Goal: Information Seeking & Learning: Learn about a topic

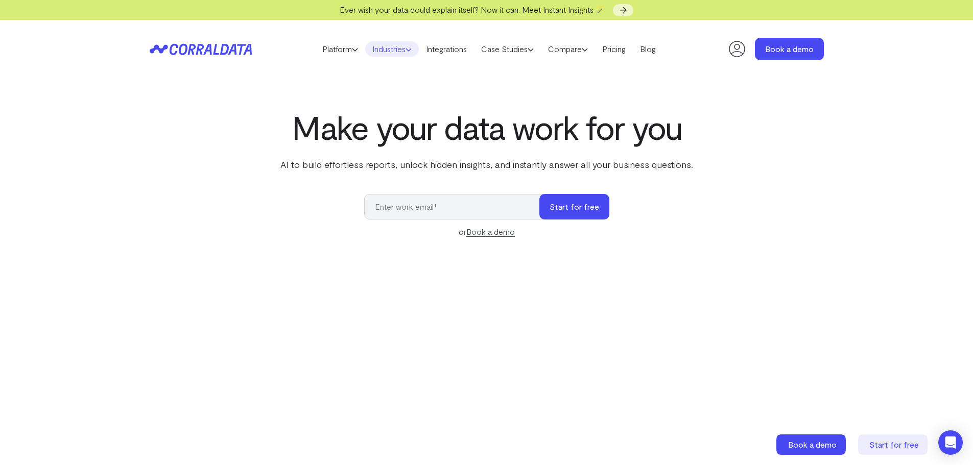
click at [412, 50] on link "Industries" at bounding box center [392, 48] width 54 height 15
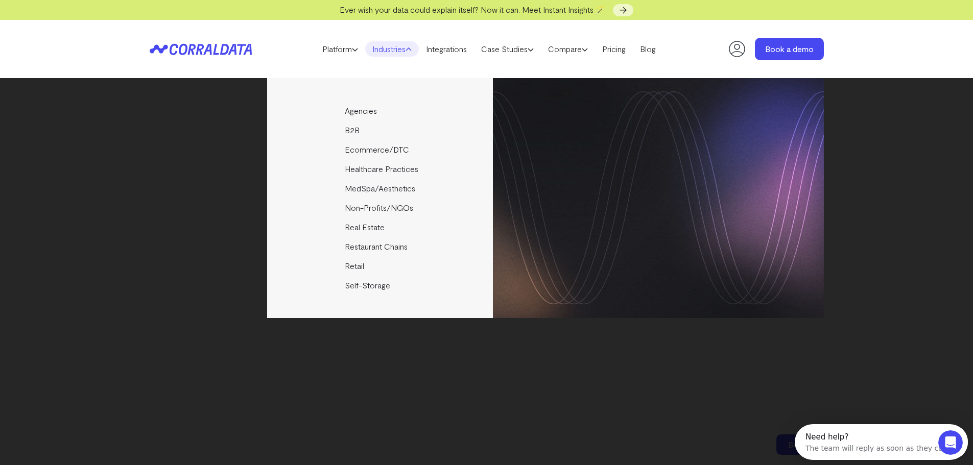
click at [876, 57] on div "Platform AI Reporting Use AI to effortlessly answer any business questions from…" at bounding box center [486, 49] width 973 height 58
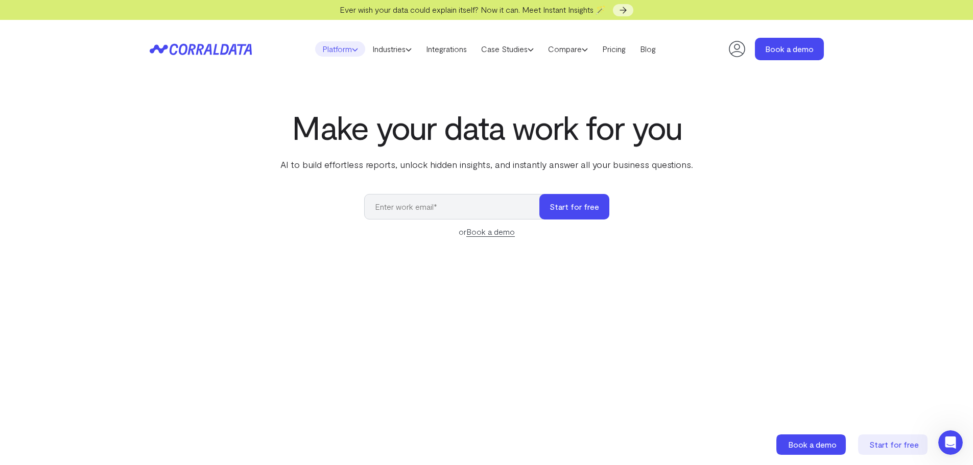
click at [352, 52] on icon at bounding box center [355, 49] width 6 height 6
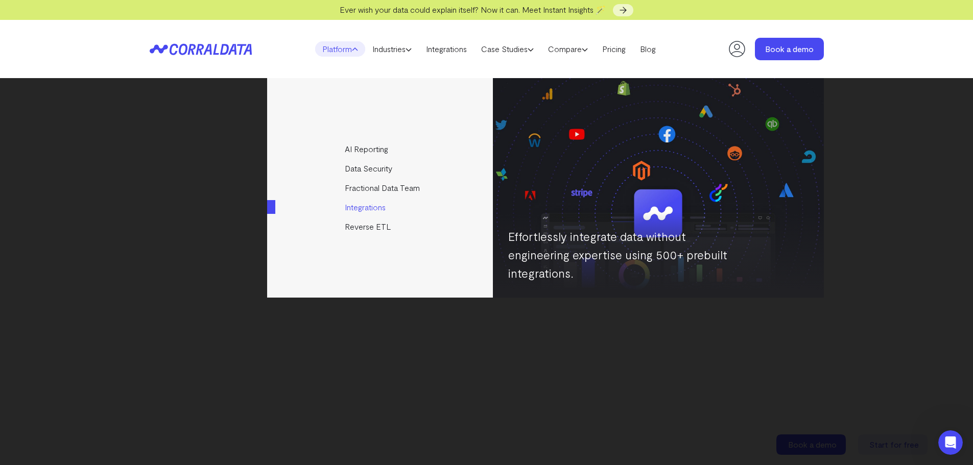
click at [359, 206] on link "Integrations" at bounding box center [380, 207] width 227 height 19
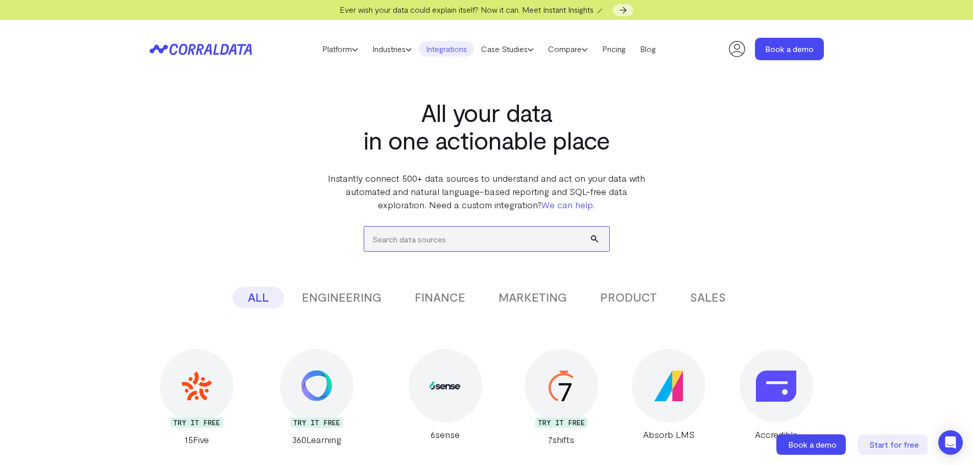
click at [408, 241] on input "search" at bounding box center [486, 239] width 245 height 25
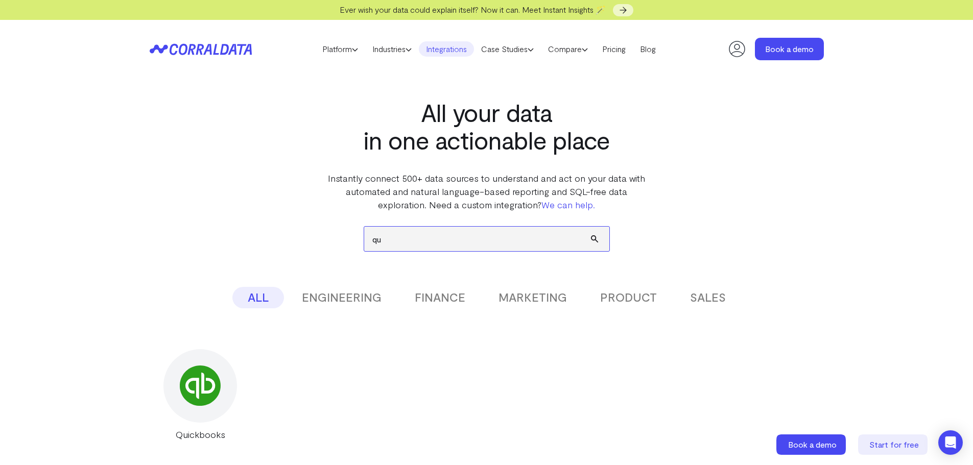
type input "q"
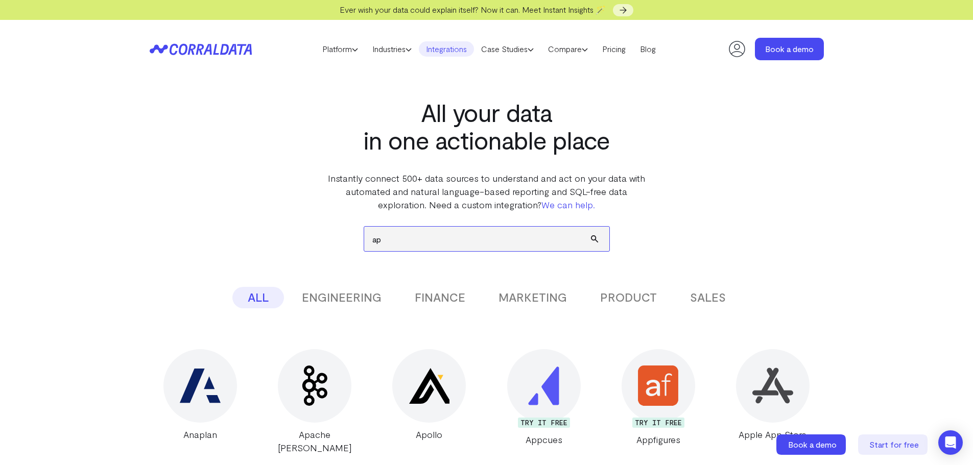
type input "a"
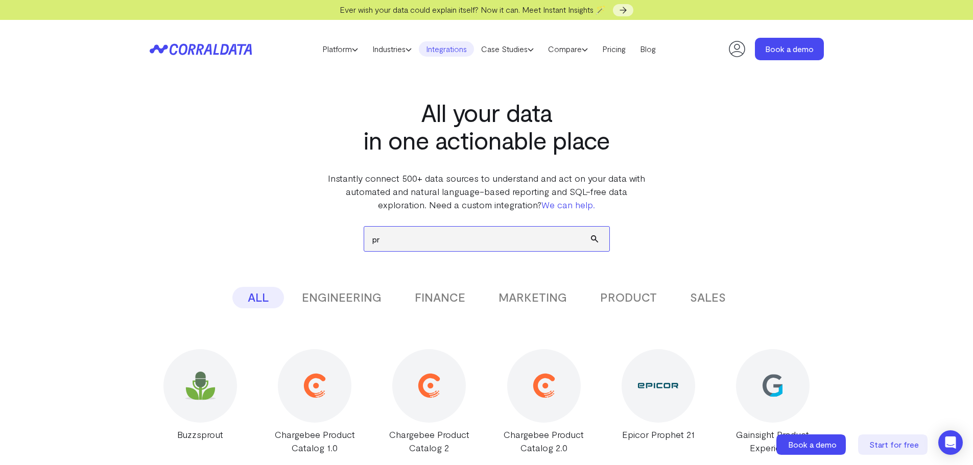
type input "p"
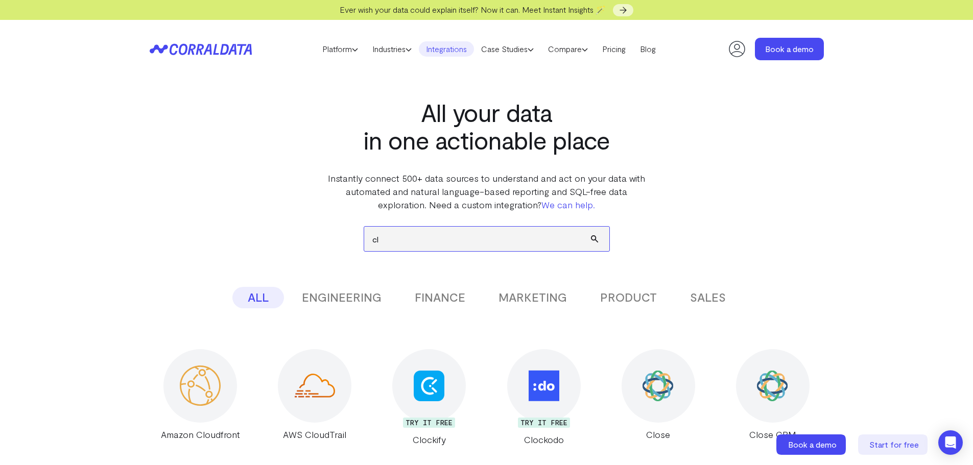
type input "c"
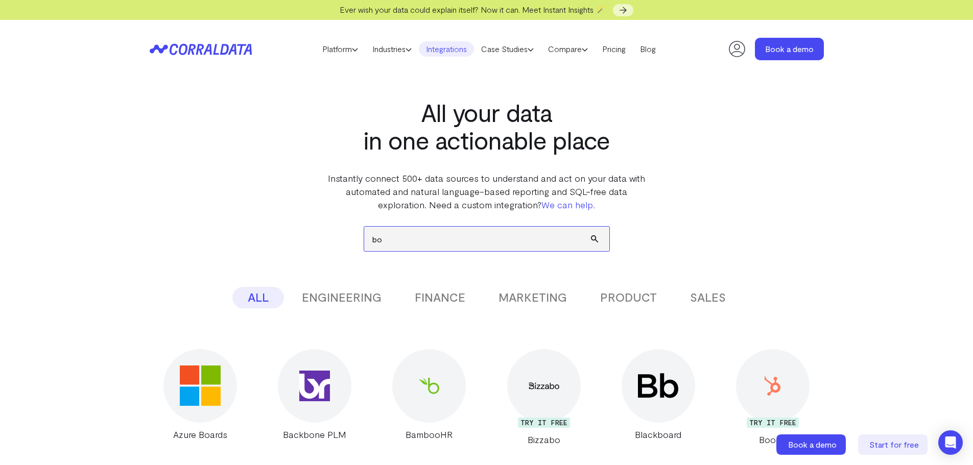
type input "b"
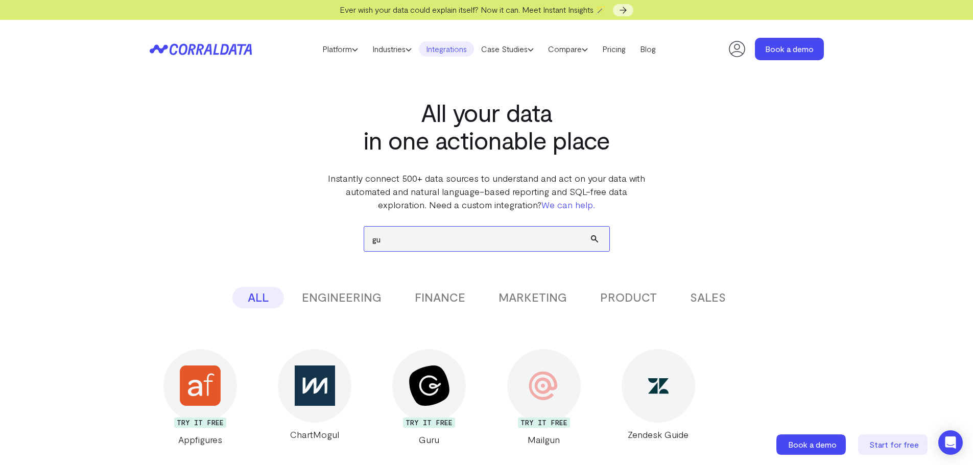
type input "g"
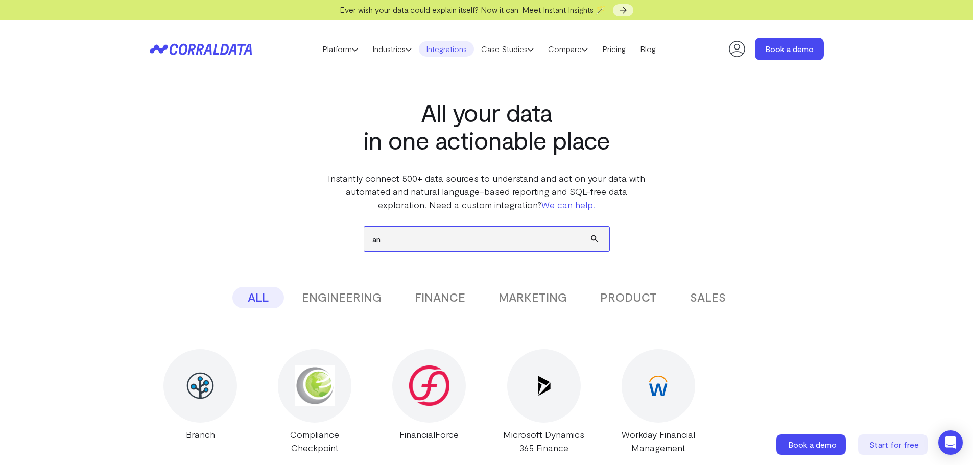
type input "a"
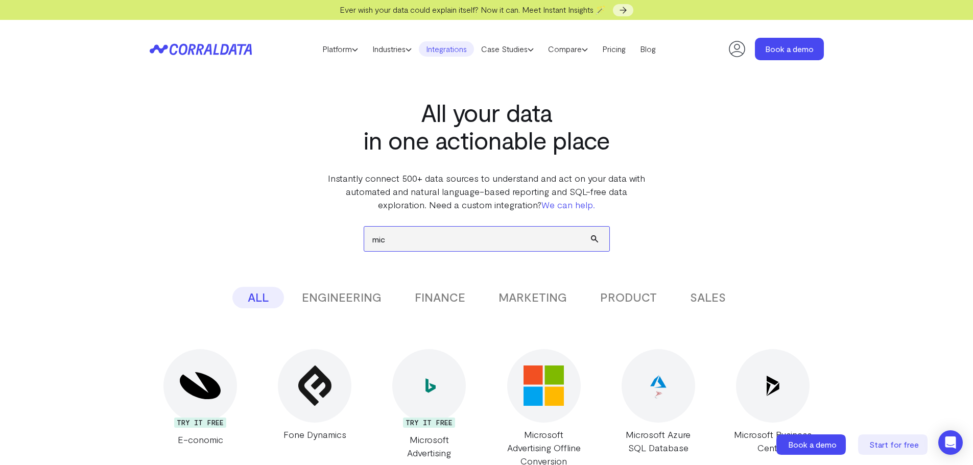
drag, startPoint x: 399, startPoint y: 243, endPoint x: 361, endPoint y: 244, distance: 38.3
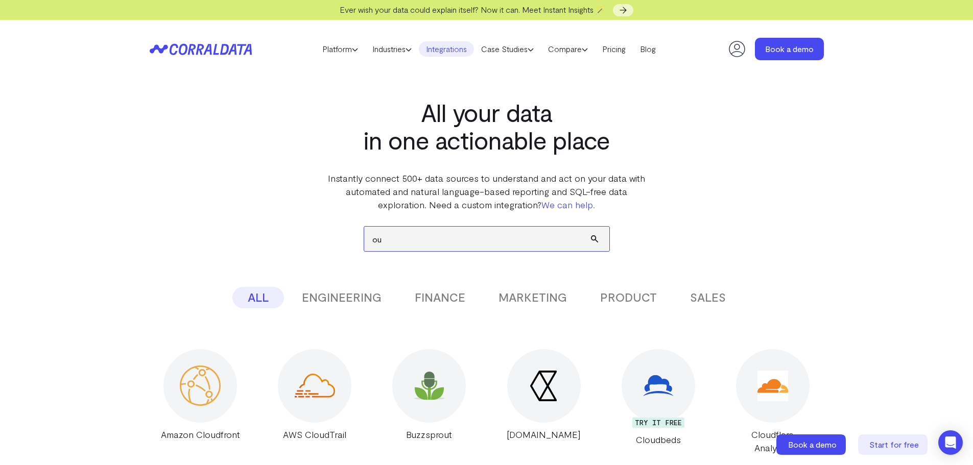
type input "o"
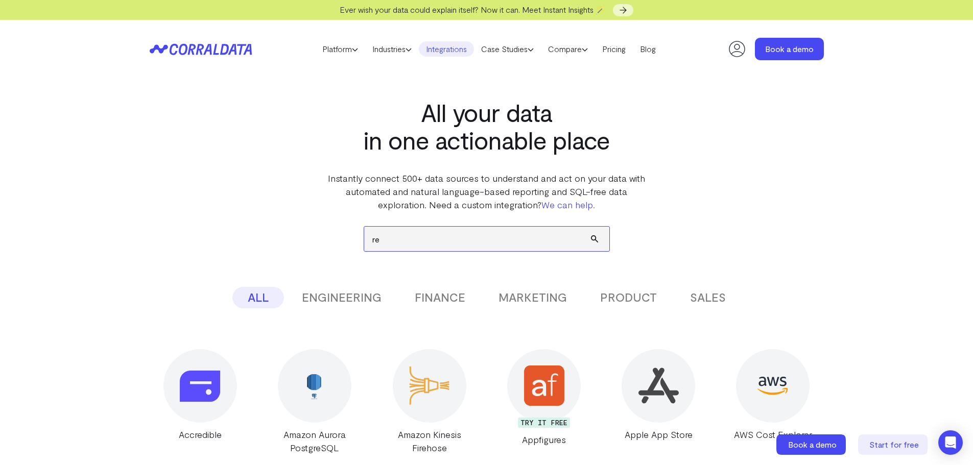
type input "r"
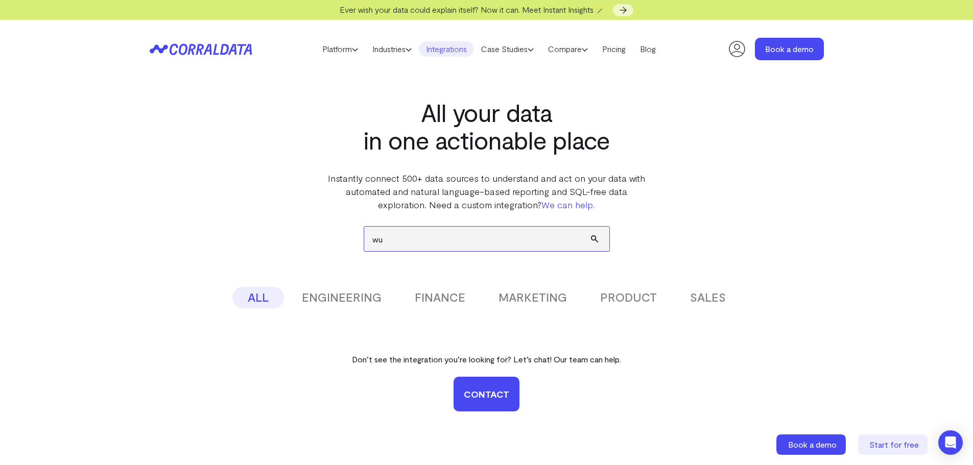
type input "w"
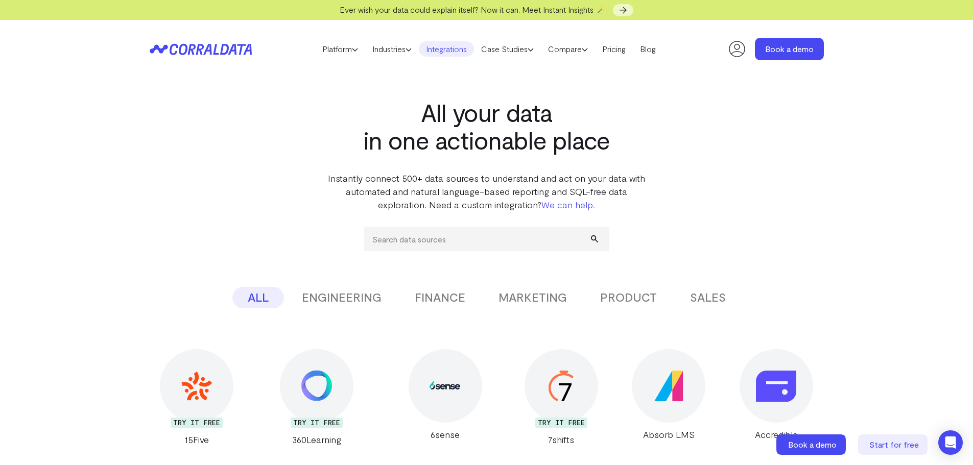
click at [565, 204] on link "We can help." at bounding box center [568, 204] width 54 height 11
click at [407, 52] on icon at bounding box center [409, 49] width 6 height 6
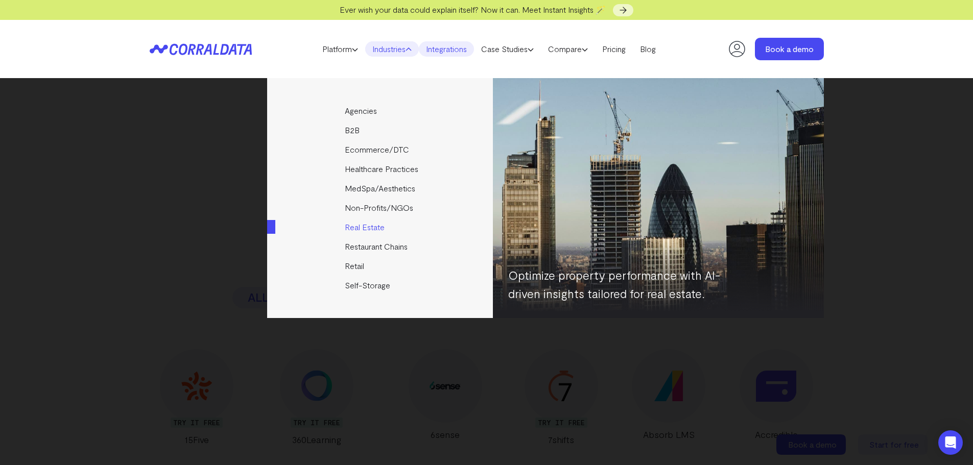
click at [376, 231] on link "Real Estate" at bounding box center [380, 227] width 227 height 19
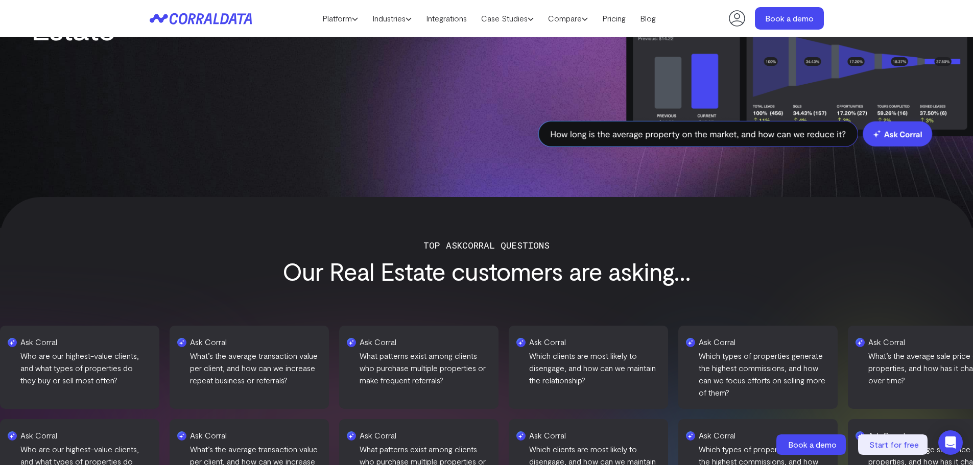
scroll to position [81, 0]
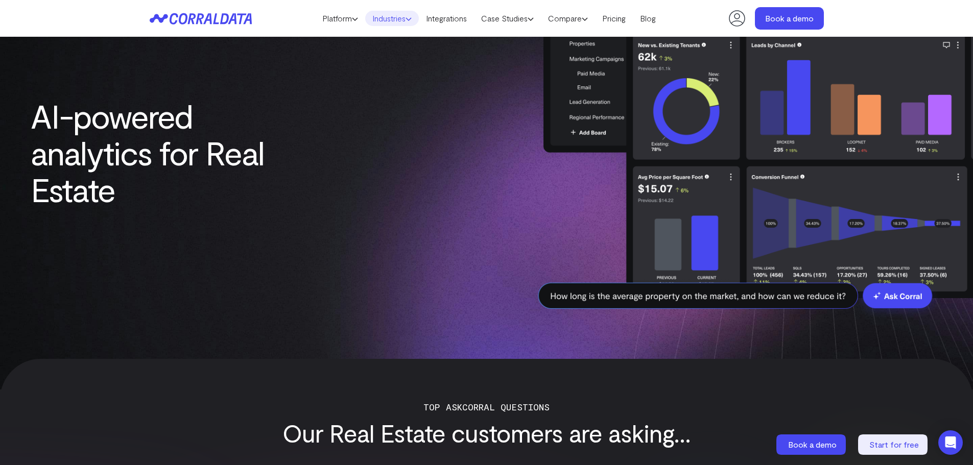
click at [397, 20] on link "Industries" at bounding box center [392, 18] width 54 height 15
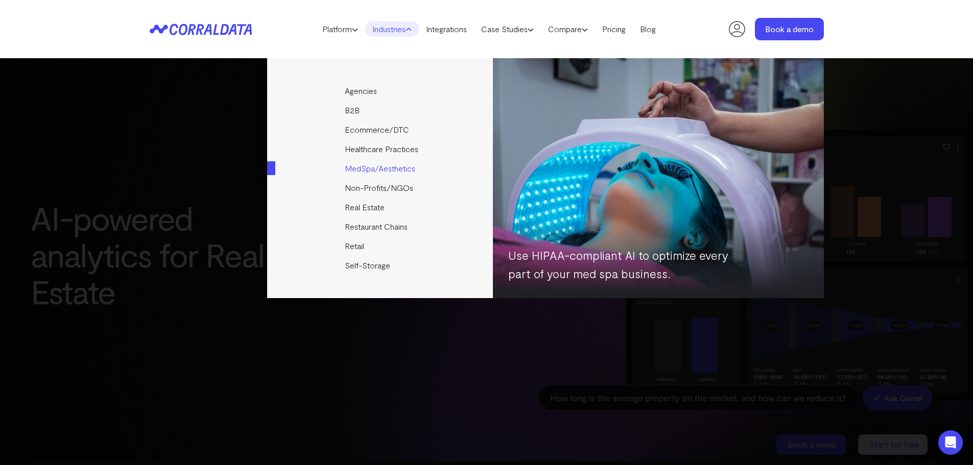
click at [380, 172] on link "MedSpa/Aesthetics" at bounding box center [380, 168] width 227 height 19
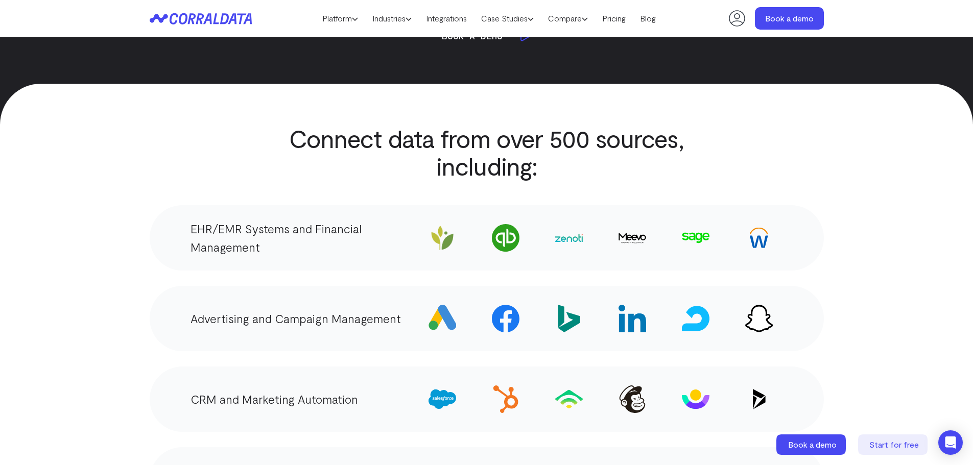
scroll to position [1817, 0]
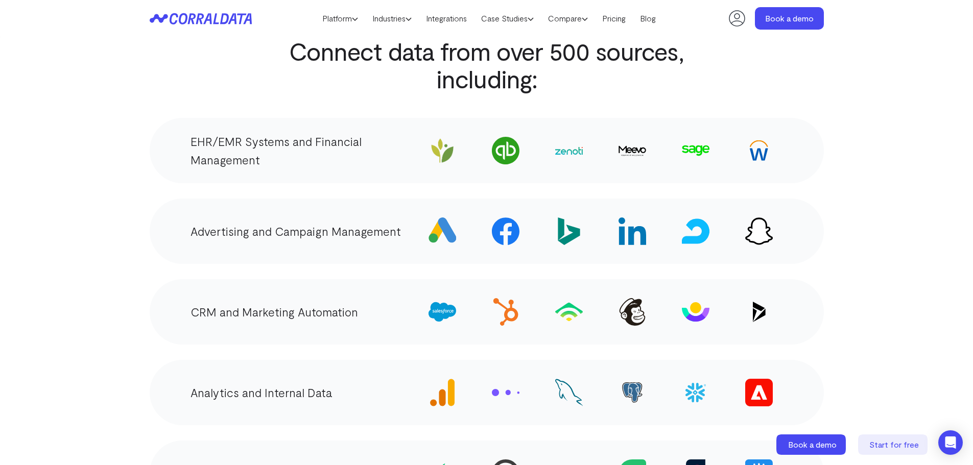
click at [445, 143] on img at bounding box center [443, 151] width 28 height 28
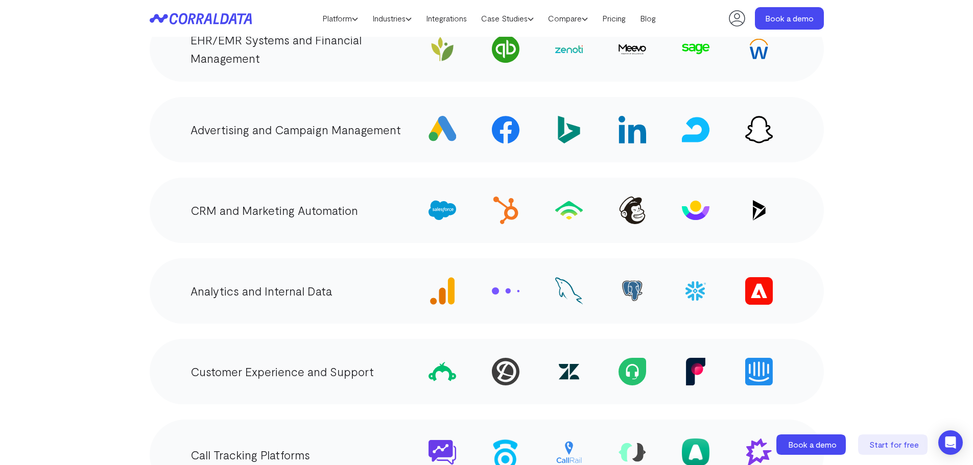
scroll to position [1920, 0]
click at [761, 200] on img at bounding box center [759, 210] width 20 height 20
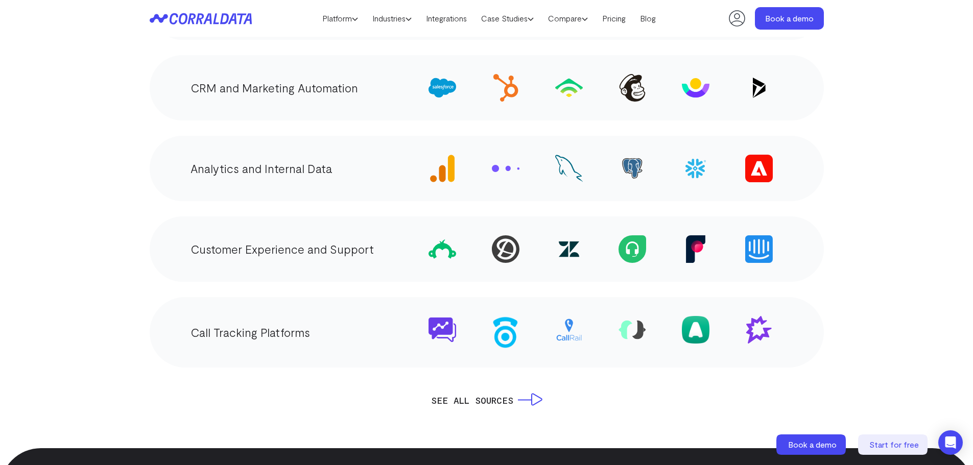
scroll to position [2073, 0]
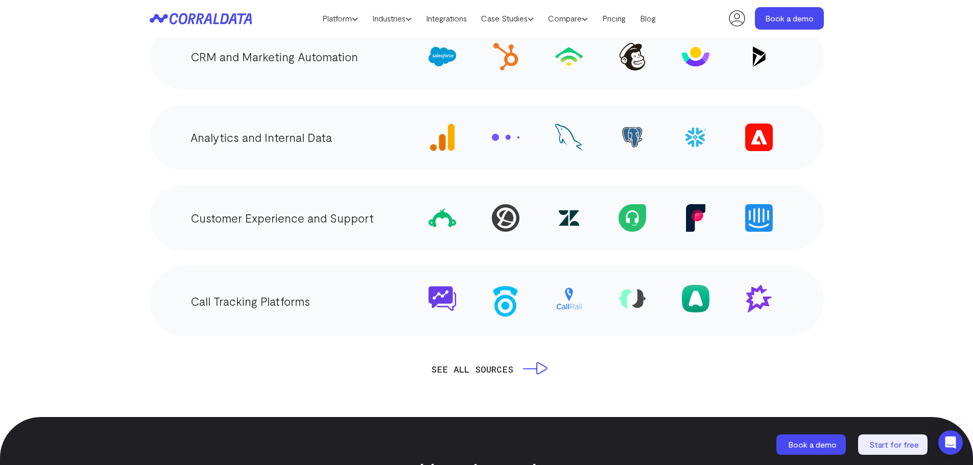
click at [538, 362] on link "SEE ALL SOURCES" at bounding box center [486, 369] width 111 height 14
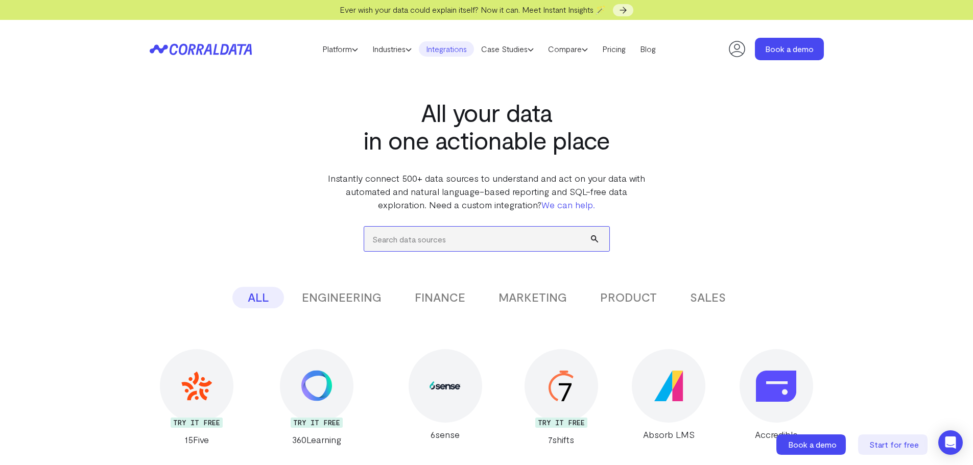
click at [508, 243] on input "search" at bounding box center [486, 239] width 245 height 25
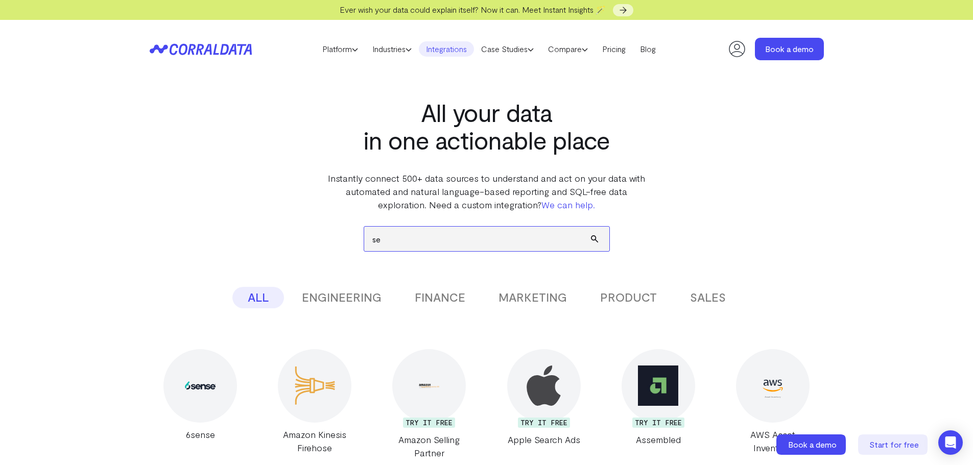
drag, startPoint x: 508, startPoint y: 243, endPoint x: 369, endPoint y: 237, distance: 139.1
click at [369, 237] on input "se" at bounding box center [486, 239] width 245 height 25
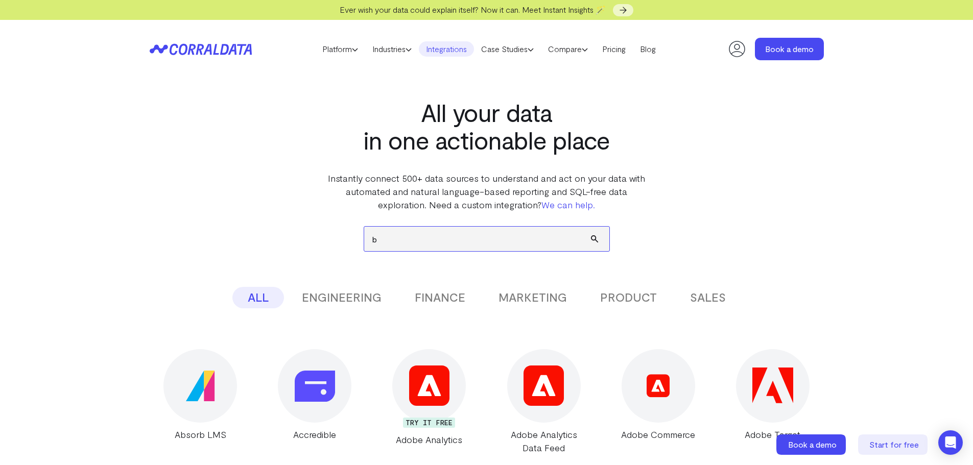
type input "bo"
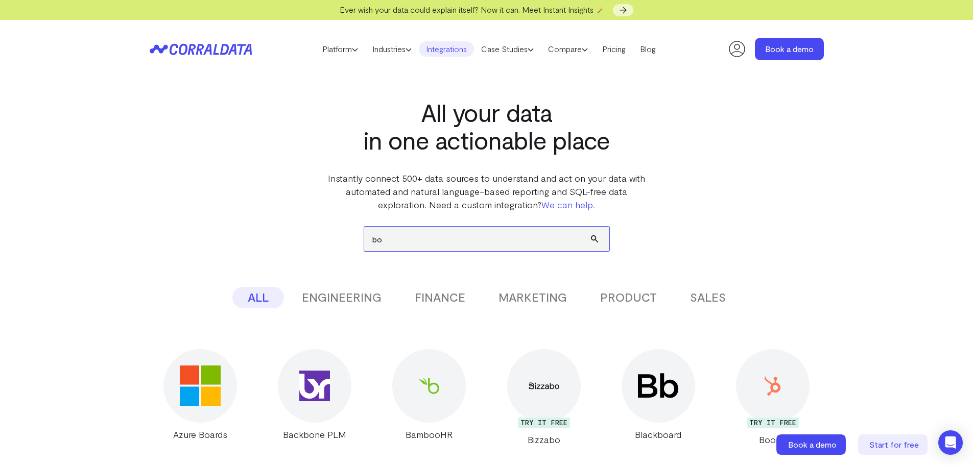
drag, startPoint x: 380, startPoint y: 240, endPoint x: 350, endPoint y: 240, distance: 29.6
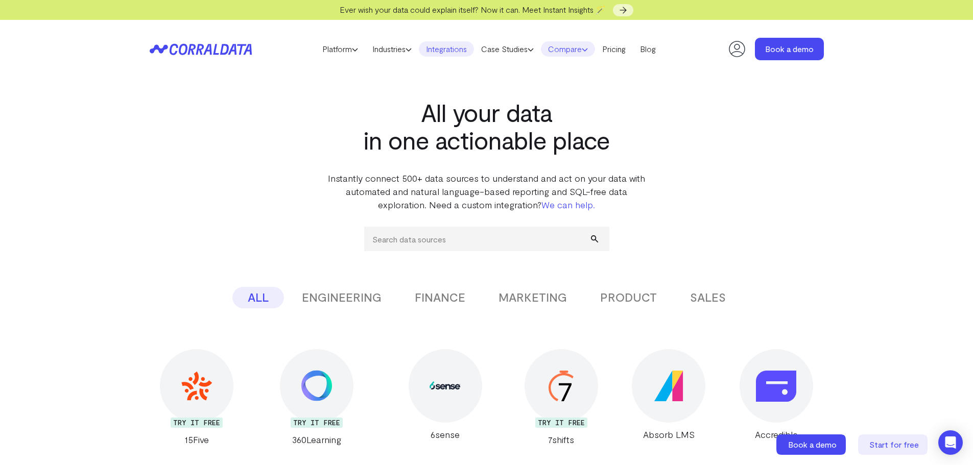
click at [587, 51] on link "Compare" at bounding box center [568, 48] width 54 height 15
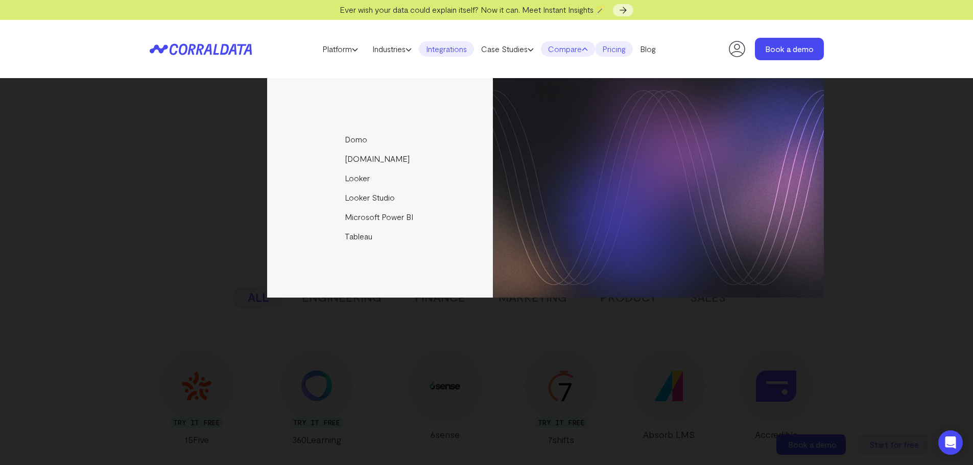
click at [628, 50] on link "Pricing" at bounding box center [614, 48] width 38 height 15
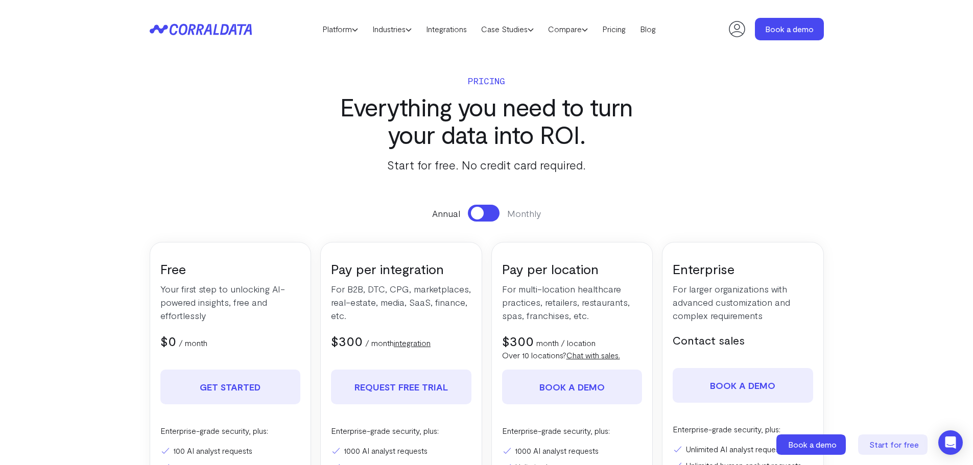
click at [196, 29] on icon at bounding box center [201, 29] width 102 height 12
